Goal: Information Seeking & Learning: Learn about a topic

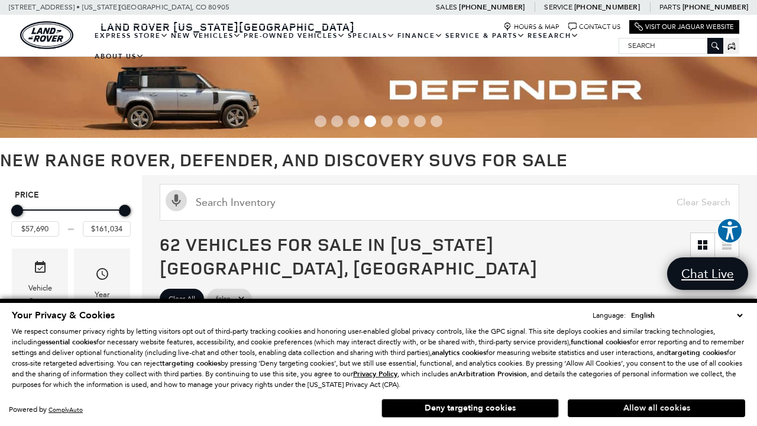
click at [657, 408] on button "Allow all cookies" at bounding box center [657, 408] width 178 height 18
